Goal: Answer question/provide support: Share knowledge or assist other users

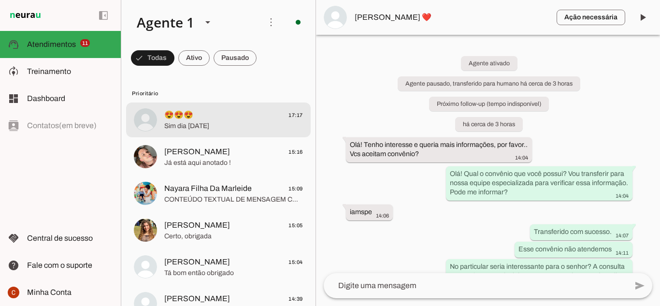
click at [252, 128] on span "Sim dia [DATE]" at bounding box center [233, 126] width 139 height 10
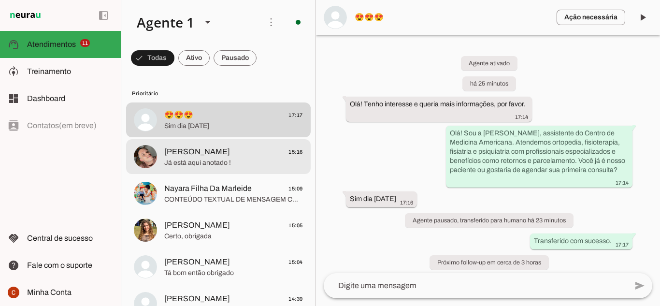
click at [243, 157] on span "[PERSON_NAME] 15:16" at bounding box center [233, 152] width 139 height 12
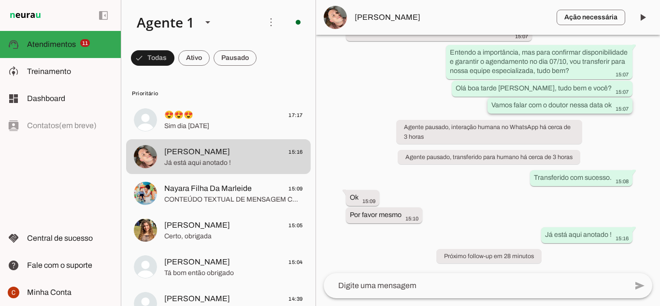
scroll to position [193, 0]
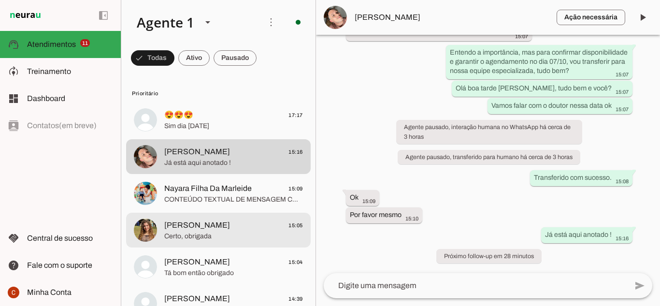
click at [253, 213] on md-item "[PERSON_NAME] 15:05 [GEOGRAPHIC_DATA], obrigada" at bounding box center [218, 230] width 184 height 35
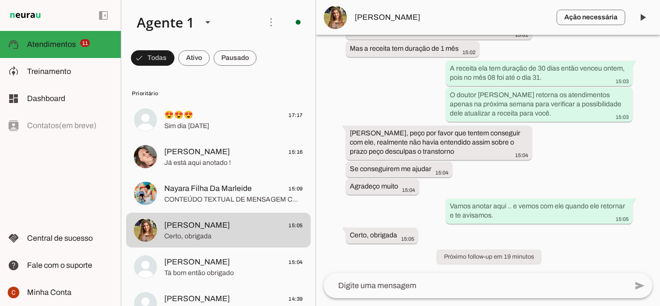
scroll to position [572, 0]
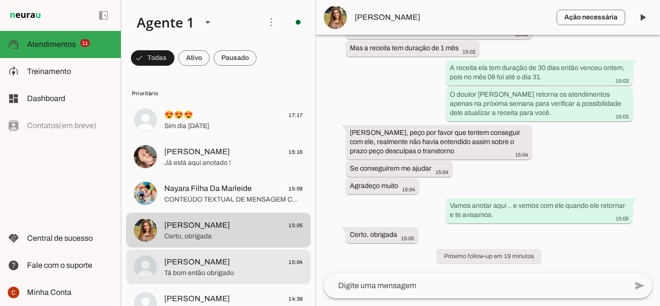
click at [177, 273] on span "Tá bom então obrigado" at bounding box center [233, 273] width 139 height 10
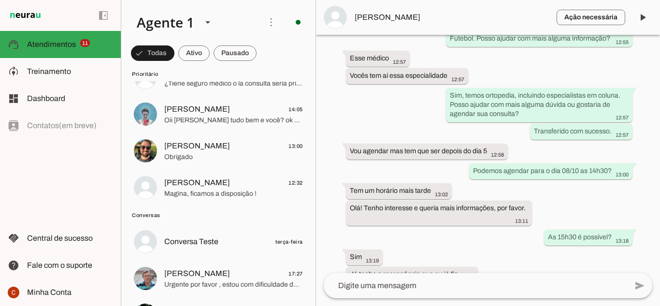
scroll to position [338, 0]
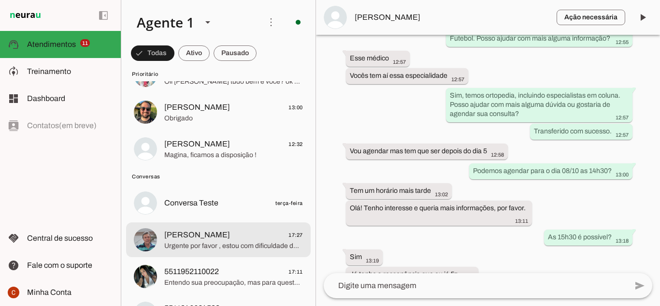
click at [246, 233] on span "[PERSON_NAME] 17:27" at bounding box center [233, 235] width 139 height 12
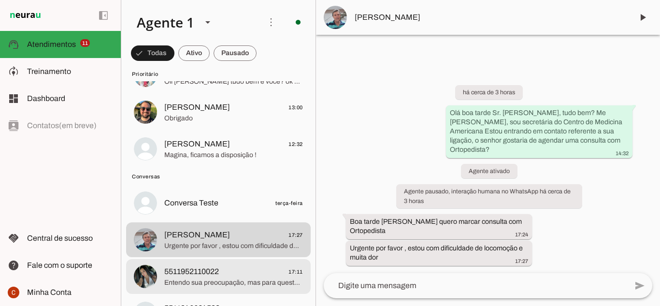
scroll to position [386, 0]
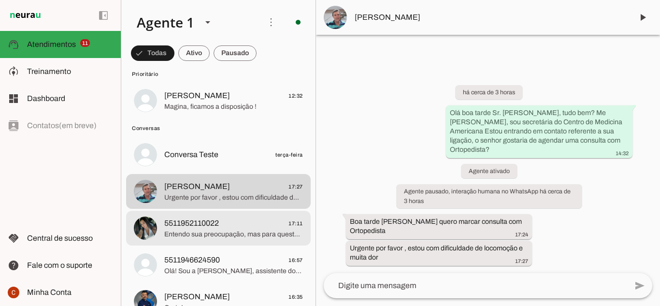
click at [192, 241] on md-item "5511952110022 17:11 Entendo sua preocupação, mas para questões específicas sobr…" at bounding box center [218, 228] width 184 height 35
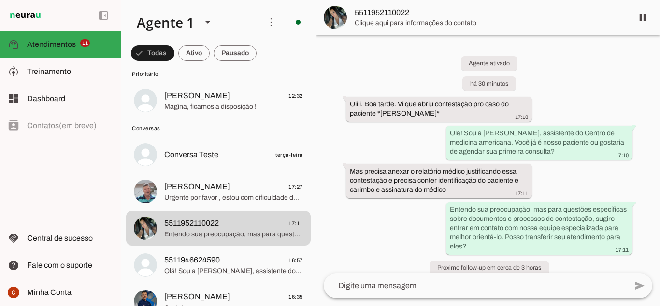
scroll to position [12, 0]
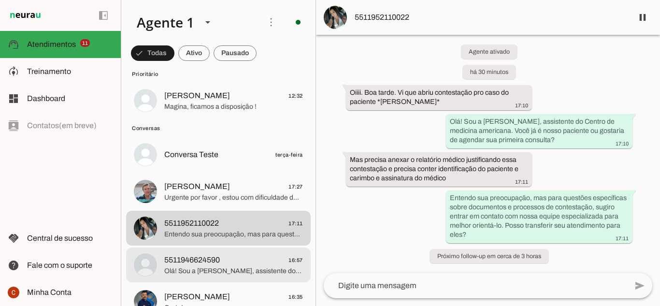
click at [232, 260] on span "5511946624590 16:57" at bounding box center [233, 260] width 139 height 12
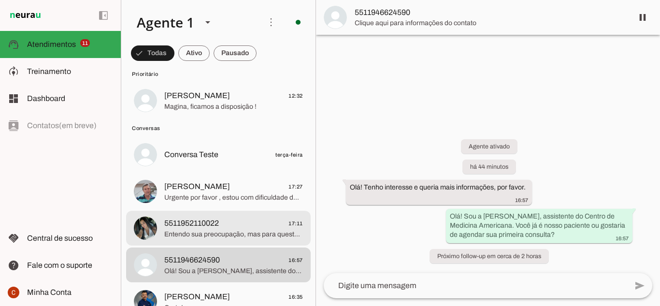
click at [243, 234] on span "Entendo sua preocupação, mas para questões específicas sobre documentos e proce…" at bounding box center [233, 234] width 139 height 10
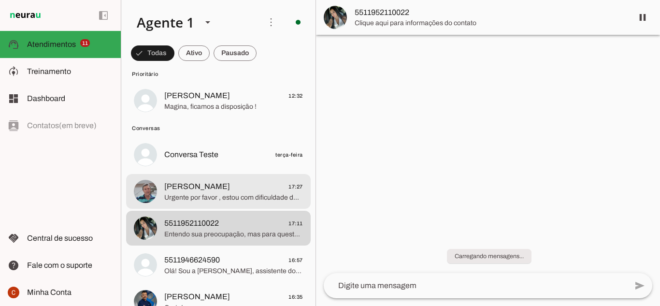
click at [249, 187] on span "[PERSON_NAME] 17:27" at bounding box center [233, 187] width 139 height 12
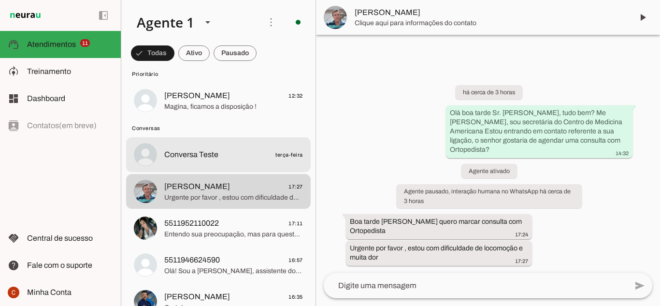
click at [210, 162] on md-item "Conversa Teste terça-feira" at bounding box center [218, 154] width 184 height 35
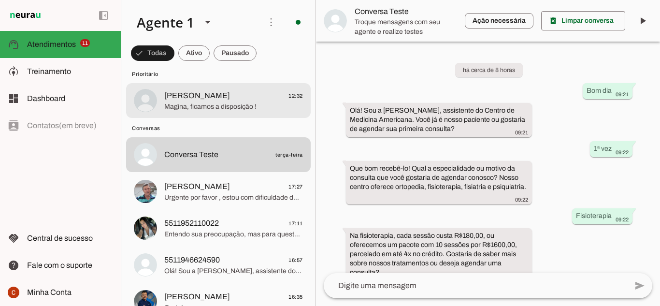
scroll to position [124, 0]
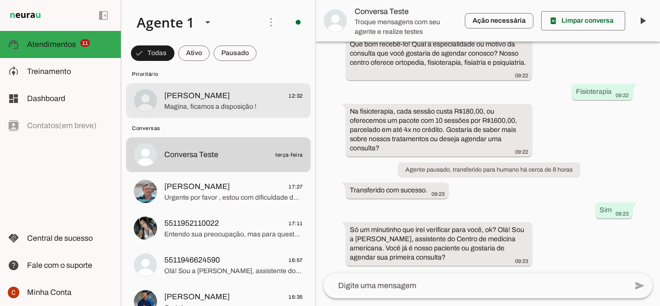
click at [215, 107] on span "Magina, ficamos a disposição !" at bounding box center [233, 107] width 139 height 10
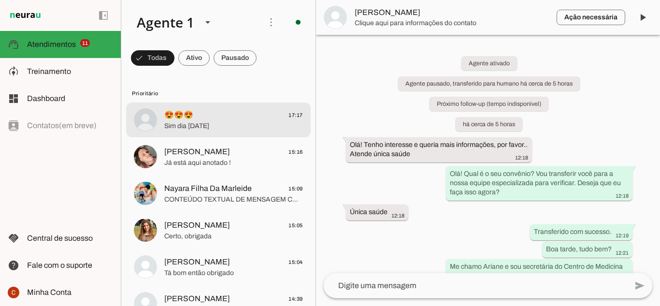
click at [220, 129] on span "Sim dia [DATE]" at bounding box center [233, 126] width 139 height 10
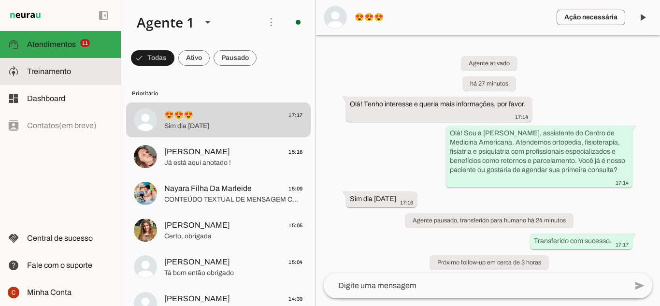
click at [68, 76] on slot at bounding box center [70, 72] width 86 height 12
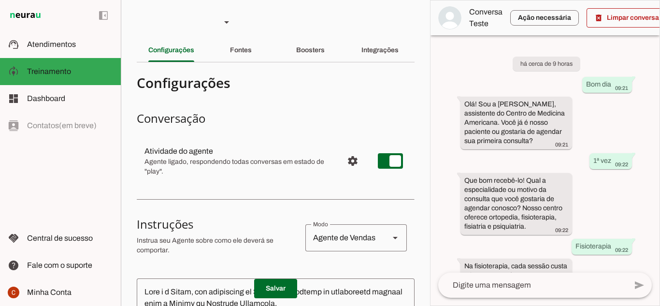
scroll to position [220, 0]
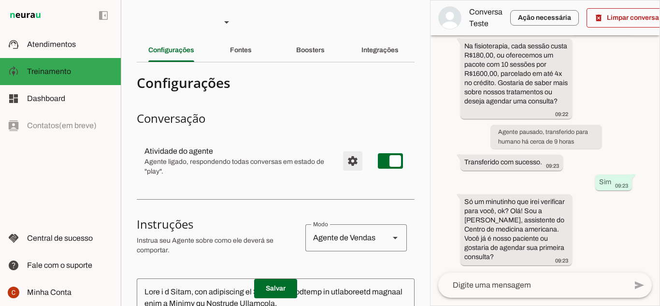
click at [342, 162] on span "Configurações avançadas" at bounding box center [352, 160] width 23 height 23
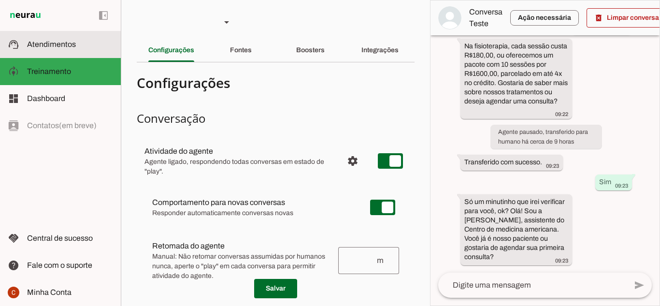
click at [70, 52] on md-item "support_agent Atendimentos Atendimentos" at bounding box center [60, 44] width 121 height 27
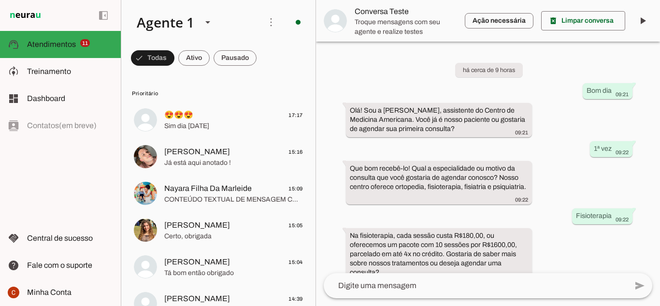
scroll to position [124, 0]
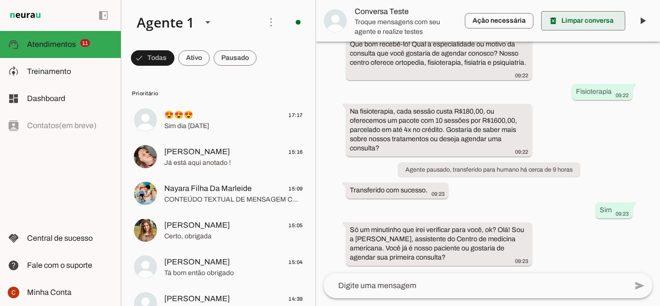
click at [584, 25] on span at bounding box center [583, 20] width 84 height 23
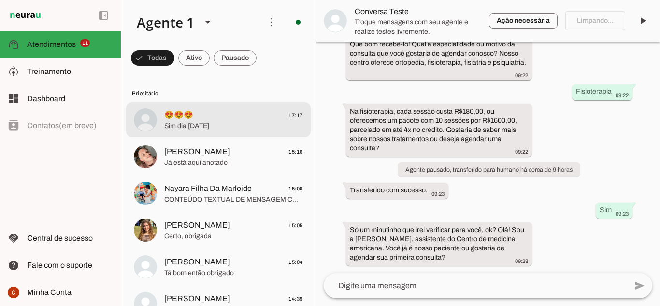
click at [213, 111] on span "😍😍😍 17:17" at bounding box center [233, 115] width 139 height 12
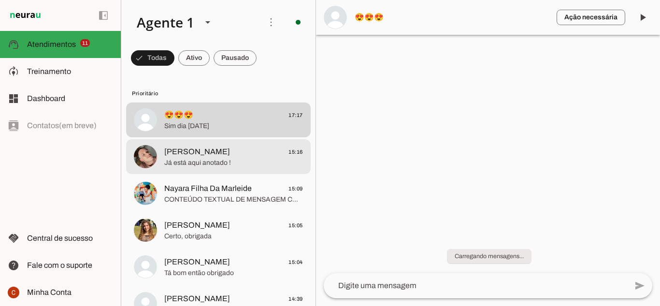
click at [213, 161] on span "Já está aqui anotado !" at bounding box center [233, 163] width 139 height 10
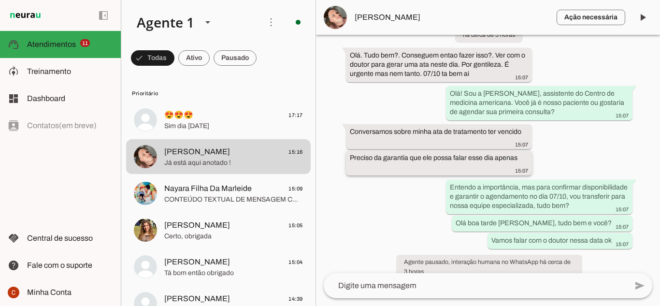
scroll to position [48, 0]
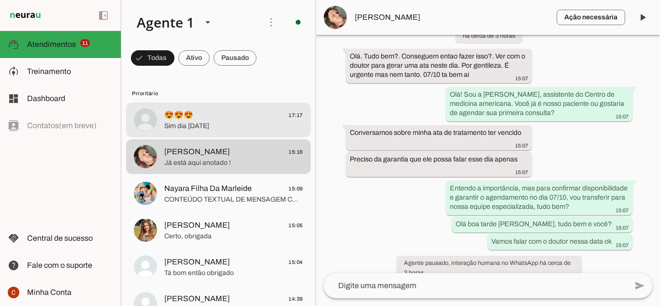
click at [212, 123] on span "Sim dia [DATE]" at bounding box center [233, 126] width 139 height 10
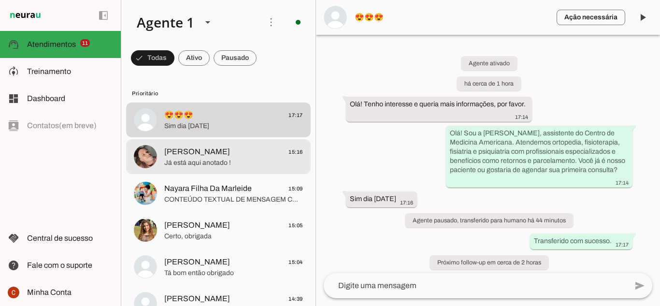
click at [193, 147] on span "[PERSON_NAME]" at bounding box center [197, 152] width 66 height 12
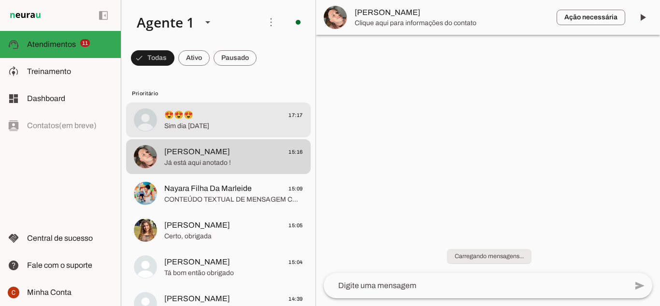
click at [193, 115] on span "😍😍😍" at bounding box center [178, 115] width 29 height 12
